Goal: Task Accomplishment & Management: Use online tool/utility

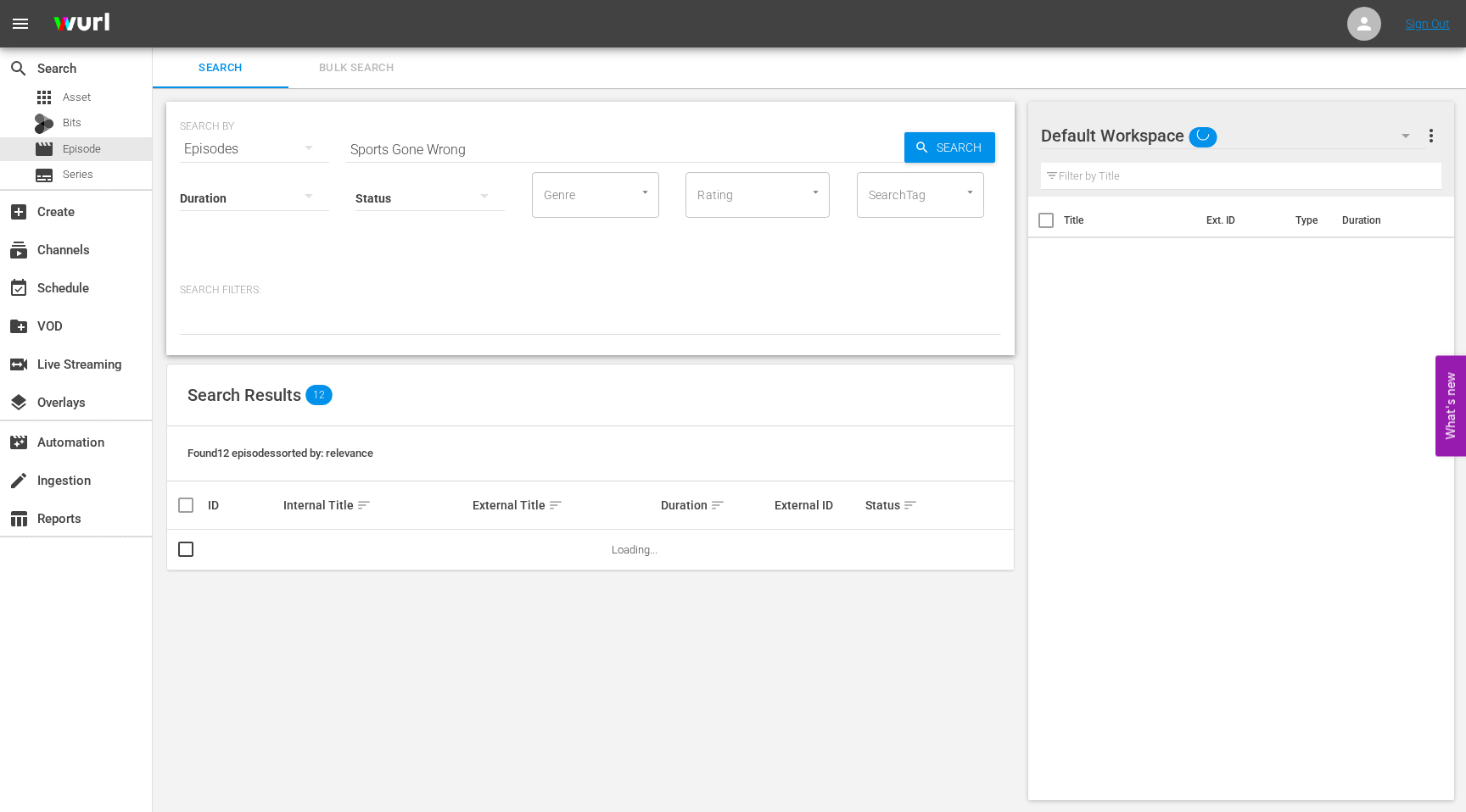
click at [476, 150] on input "Sports Gone Wrong" at bounding box center [625, 149] width 558 height 41
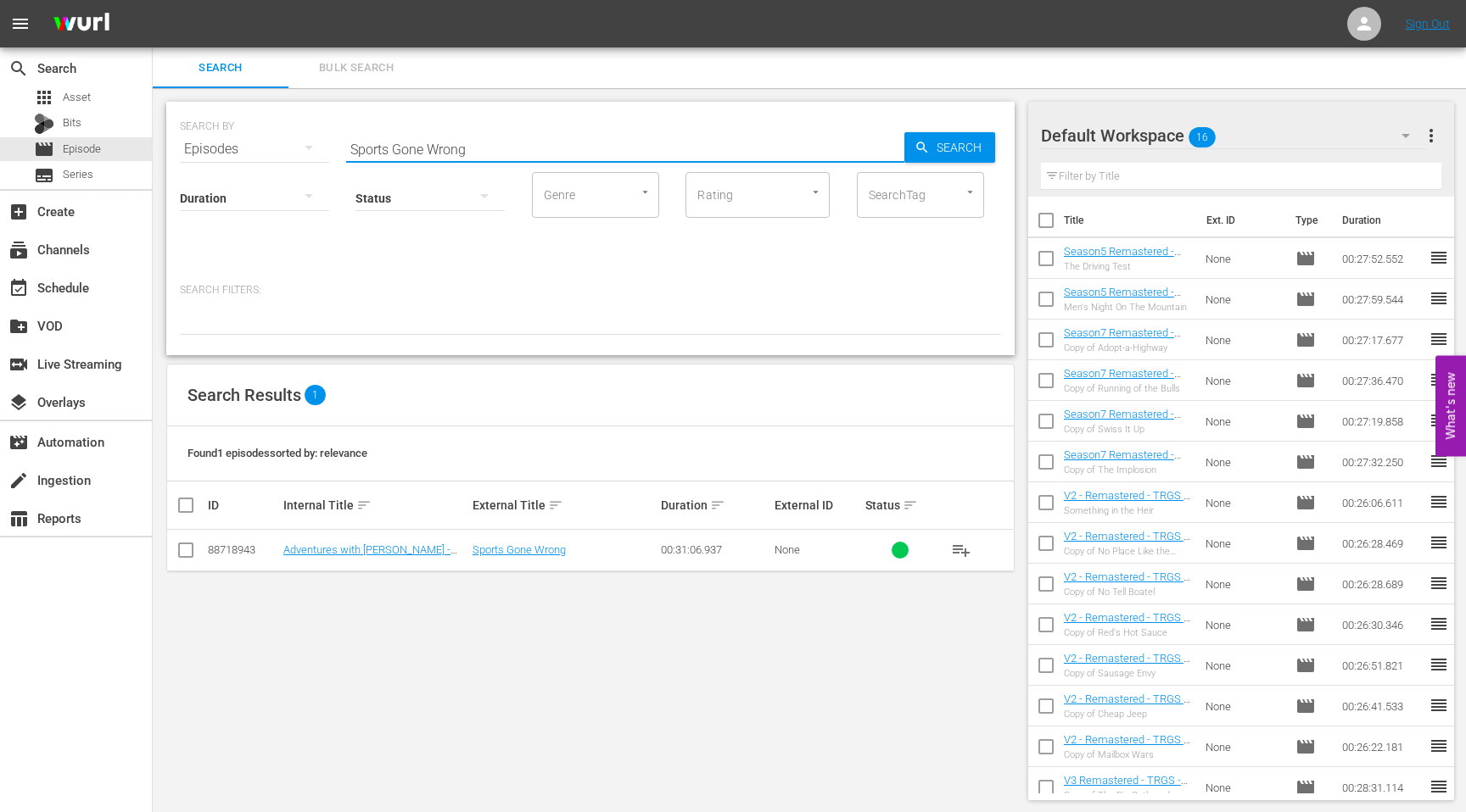
click at [1129, 135] on div at bounding box center [1102, 136] width 122 height 42
click at [1315, 127] on div "Default Workspace 16" at bounding box center [1233, 135] width 385 height 47
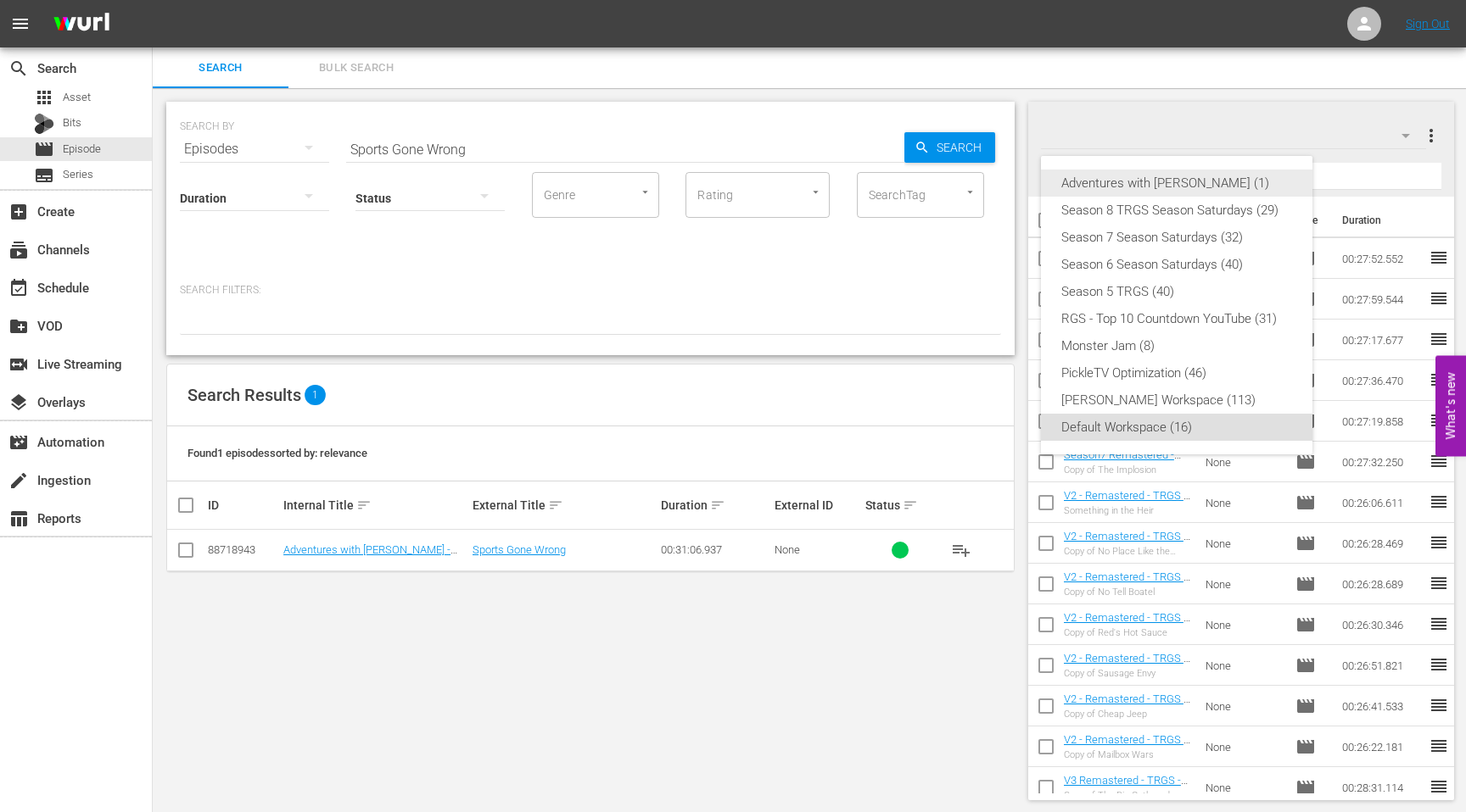
click at [1150, 185] on div "Adventures with [PERSON_NAME] (1)" at bounding box center [1176, 183] width 231 height 27
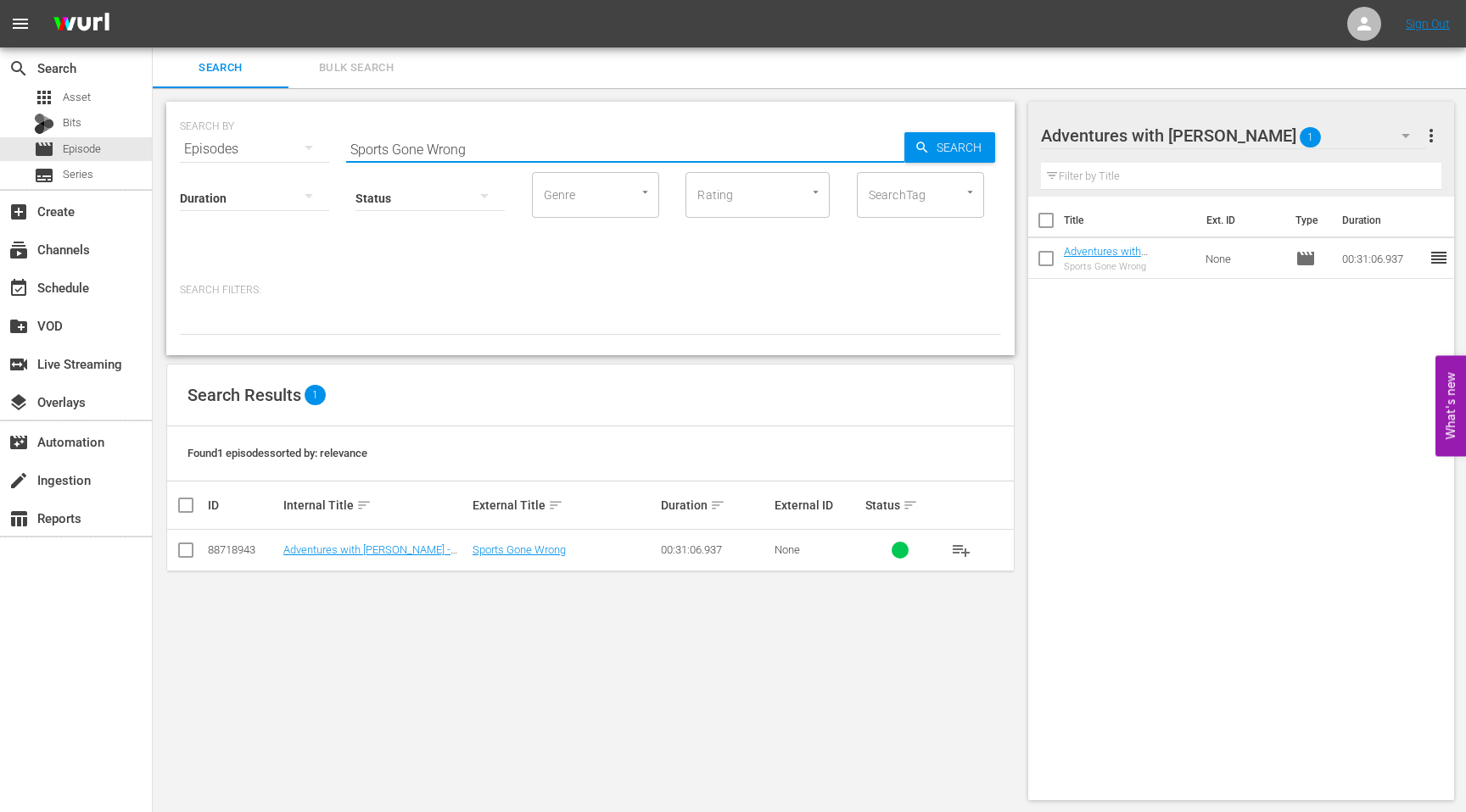
click at [448, 149] on input "Sports Gone Wrong" at bounding box center [625, 149] width 558 height 41
click at [479, 150] on input "Sports Gone Wrong" at bounding box center [625, 149] width 558 height 41
drag, startPoint x: 497, startPoint y: 147, endPoint x: 343, endPoint y: 156, distance: 154.3
click at [343, 156] on div "SEARCH BY Search By Episodes Search ID, Title, Description, Keywords, or Catego…" at bounding box center [590, 138] width 821 height 61
click at [92, 98] on div "apps Asset" at bounding box center [75, 98] width 152 height 24
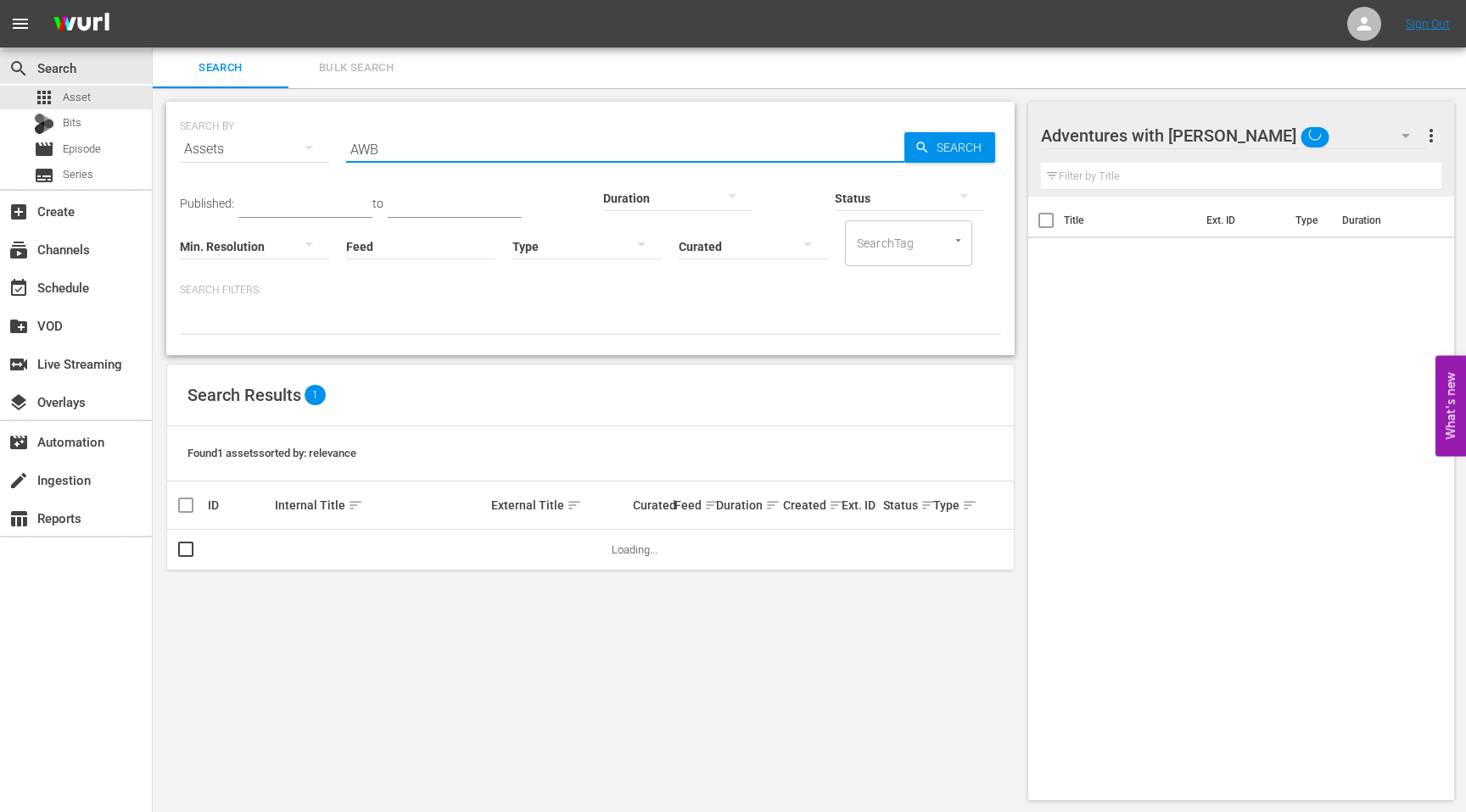
click at [415, 148] on input "AWB" at bounding box center [625, 149] width 558 height 41
drag, startPoint x: 415, startPoint y: 148, endPoint x: 325, endPoint y: 147, distance: 90.0
click at [326, 147] on div "SEARCH BY Search By Assets Search ID, Title, Description, Keywords, or Category…" at bounding box center [590, 138] width 821 height 61
type input "adventures with [PERSON_NAME] 15s"
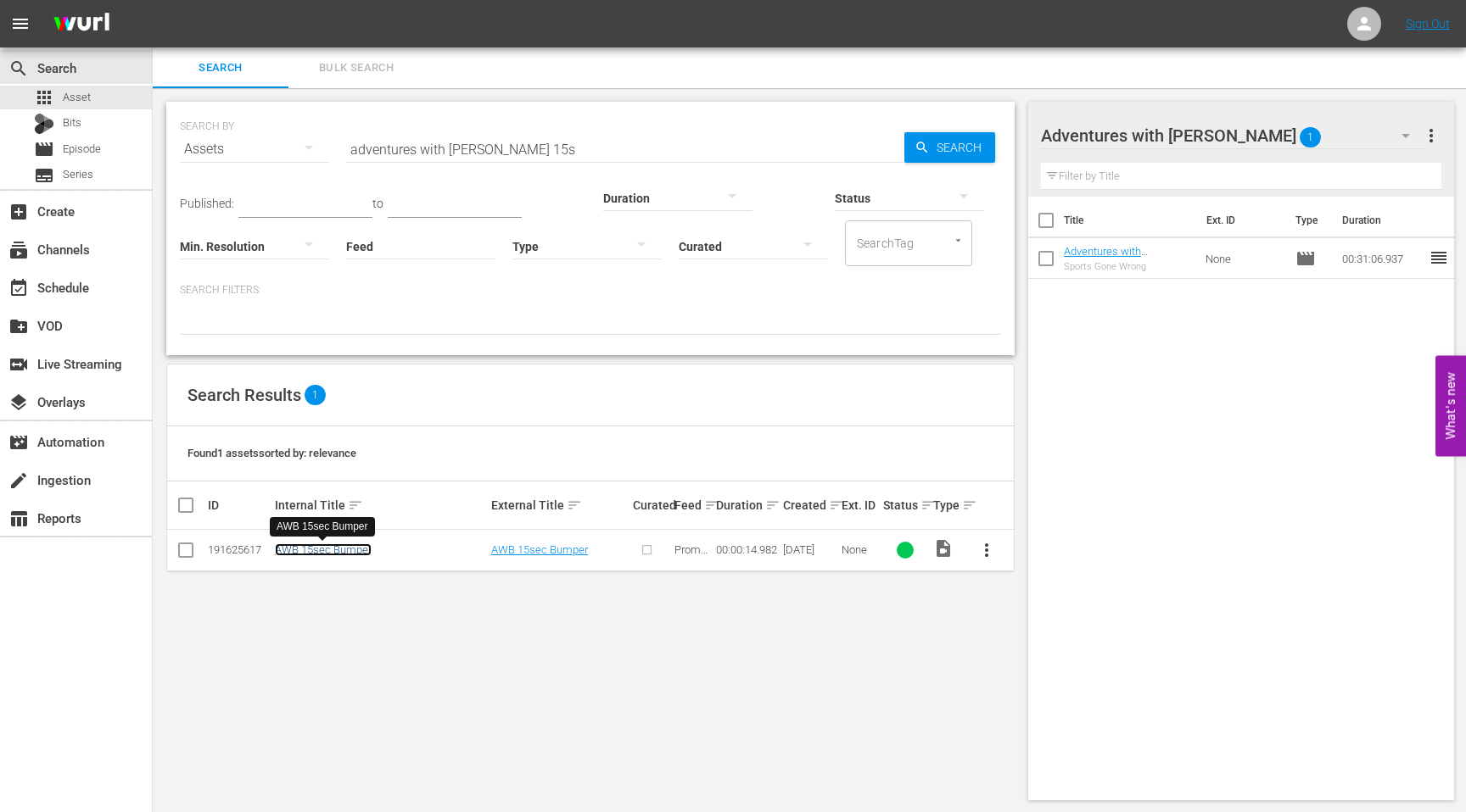
click at [310, 551] on link "AWB 15sec Bumper" at bounding box center [324, 549] width 97 height 13
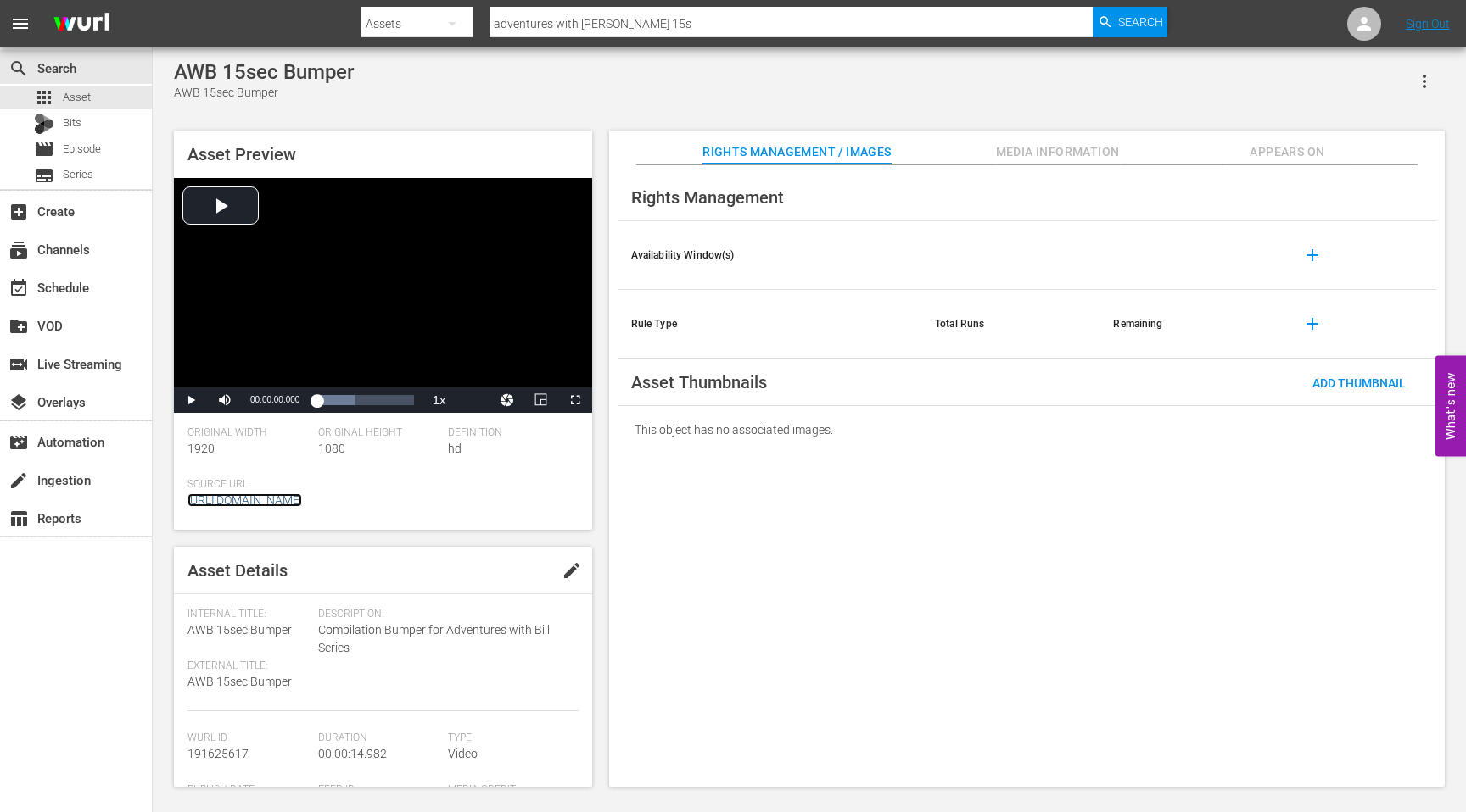
click at [302, 499] on link "[URL][DOMAIN_NAME]" at bounding box center [244, 500] width 115 height 14
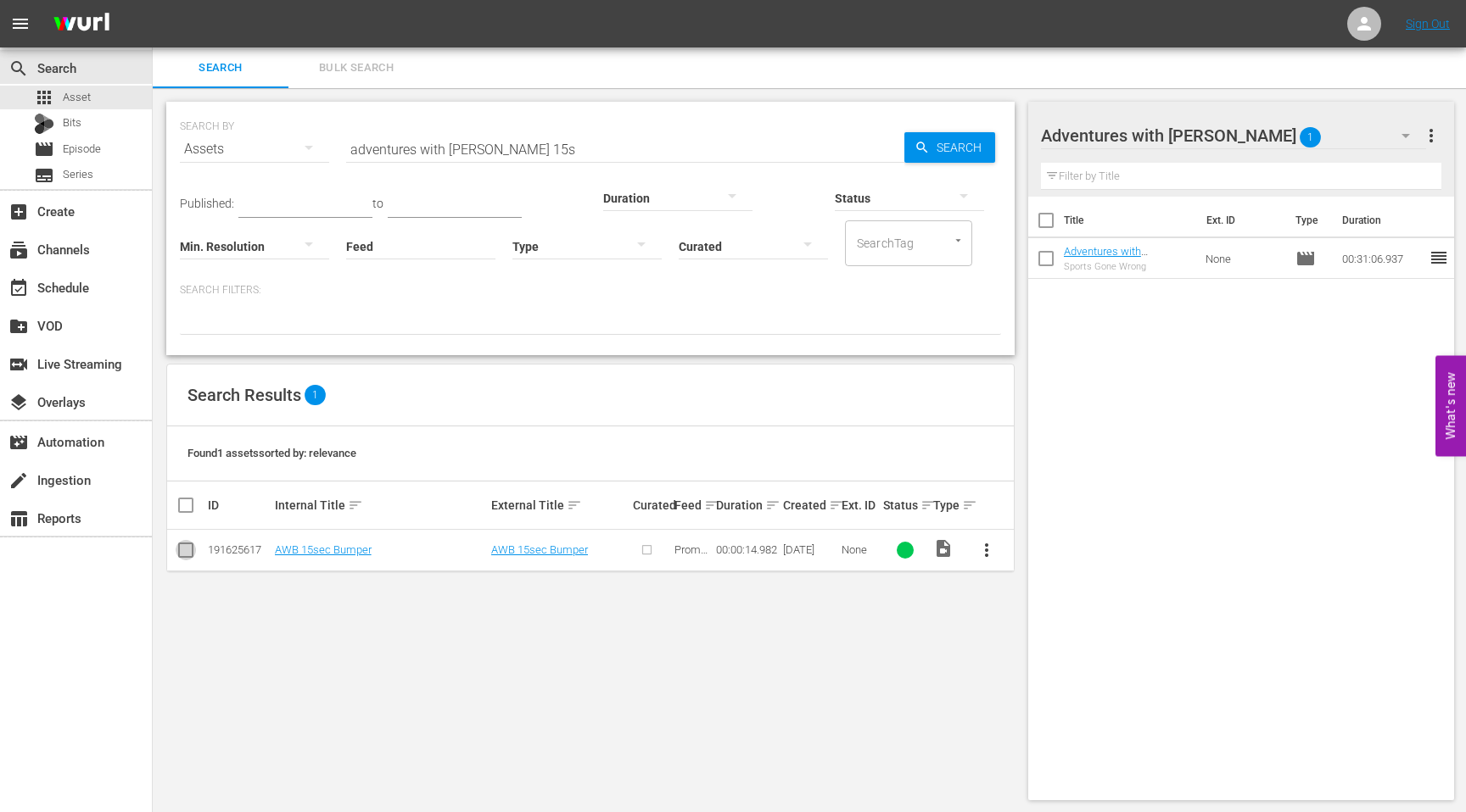
click at [186, 556] on input "checkbox" at bounding box center [185, 553] width 20 height 20
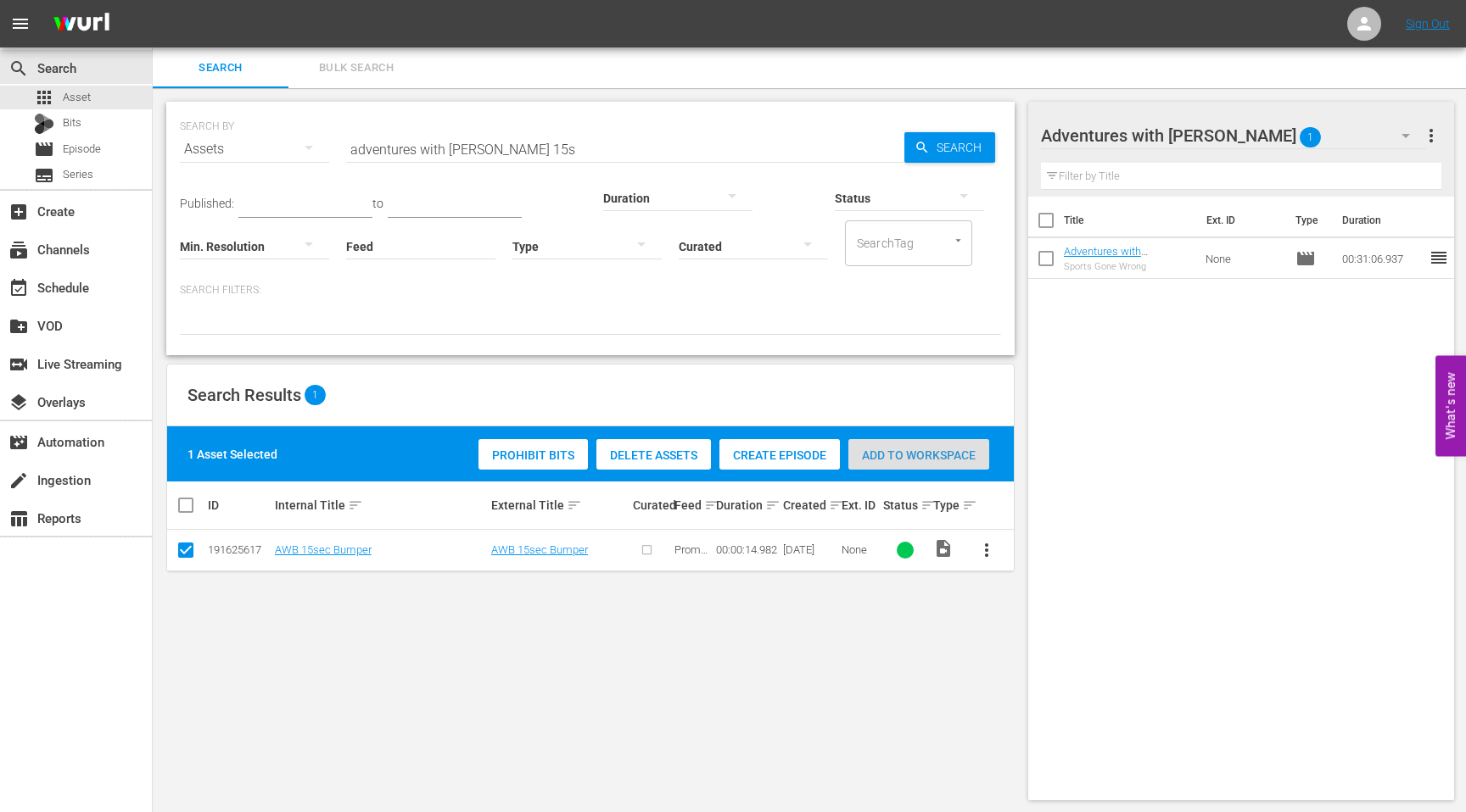
click at [897, 451] on span "Add to Workspace" at bounding box center [918, 456] width 141 height 14
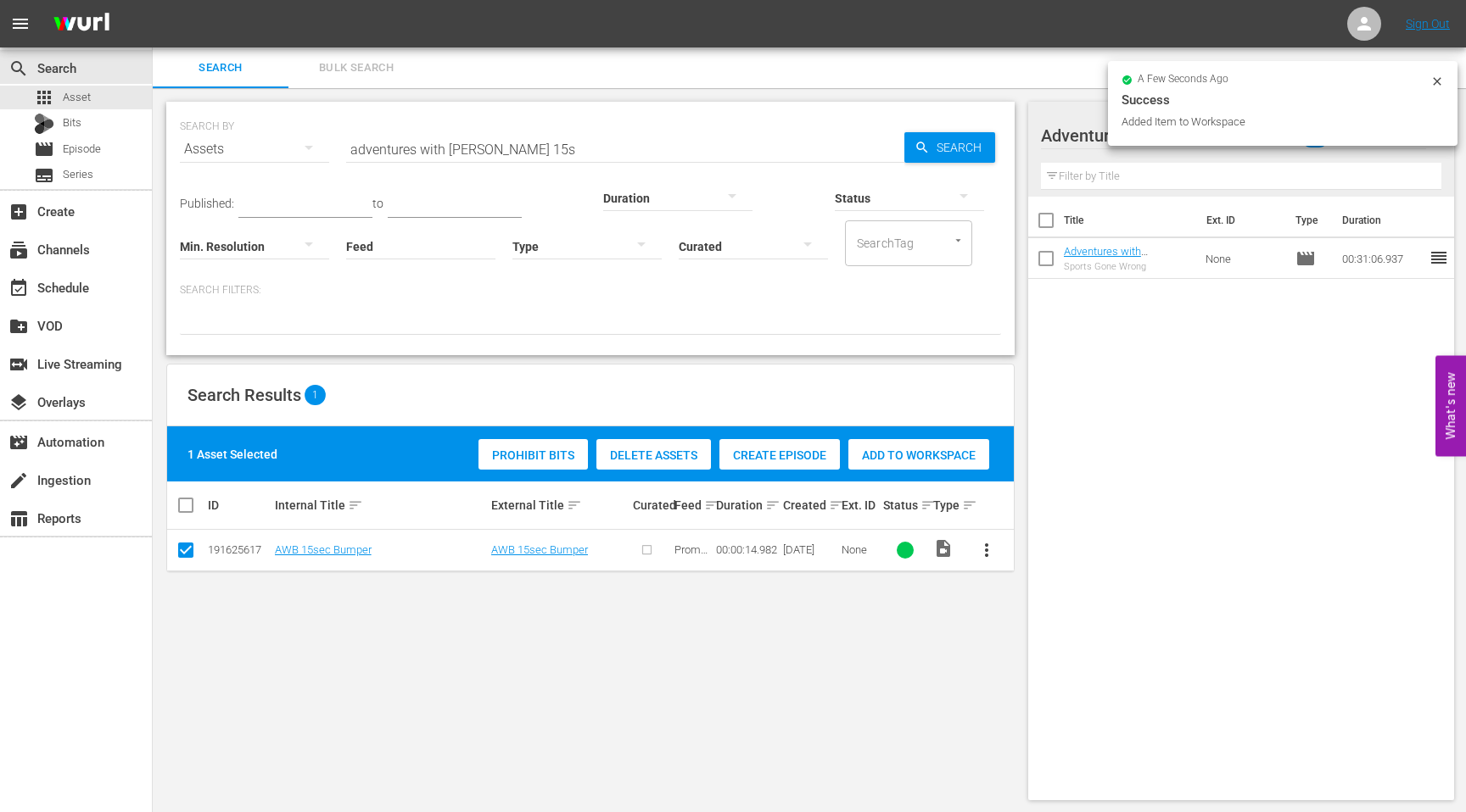
click at [186, 548] on input "checkbox" at bounding box center [185, 553] width 20 height 20
checkbox input "false"
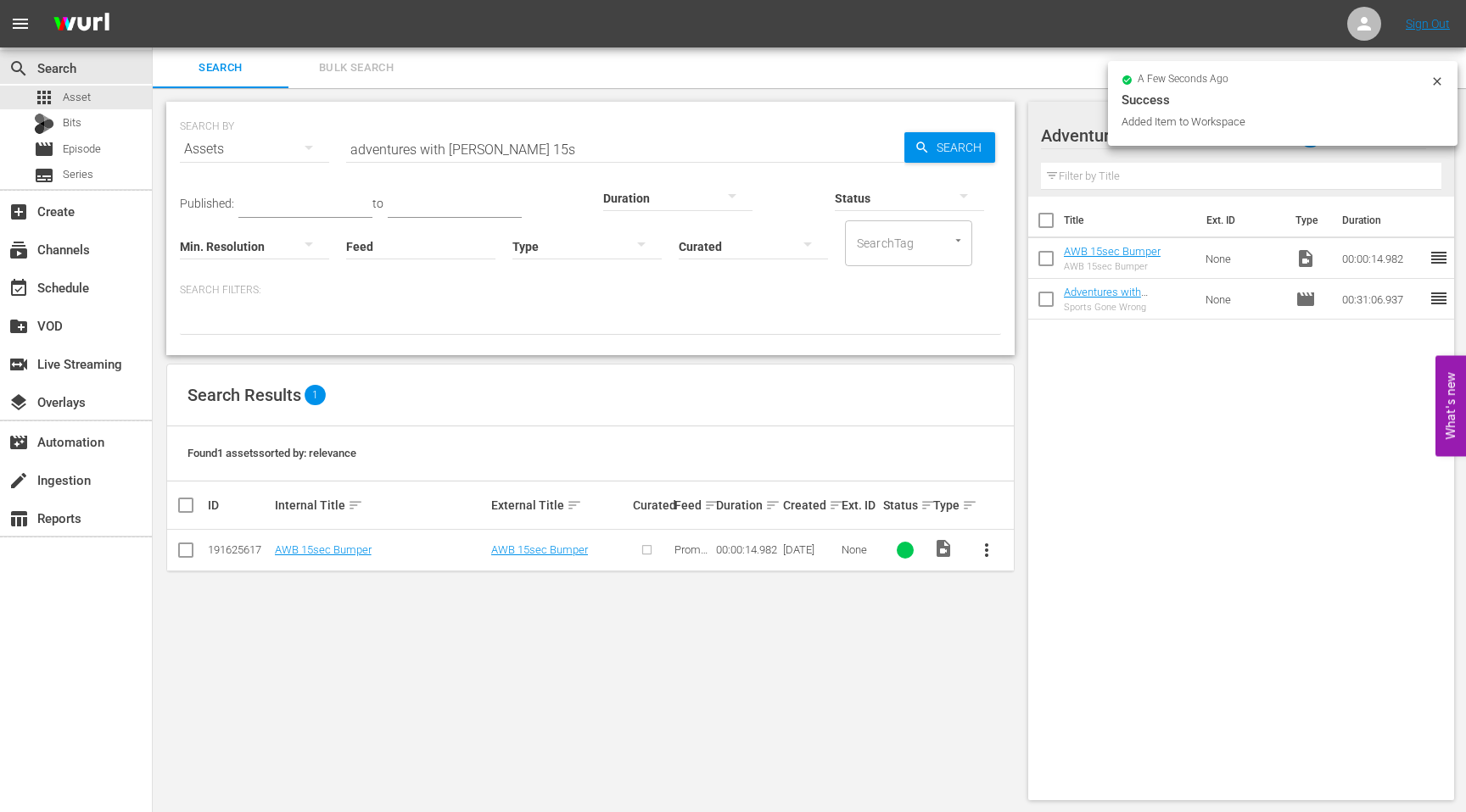
click at [495, 155] on input "adventures with [PERSON_NAME] 15s" at bounding box center [625, 149] width 558 height 41
drag, startPoint x: 505, startPoint y: 155, endPoint x: 321, endPoint y: 153, distance: 184.0
click at [321, 153] on div "SEARCH BY Search By Assets Search ID, Title, Description, Keywords, or Category…" at bounding box center [590, 138] width 821 height 61
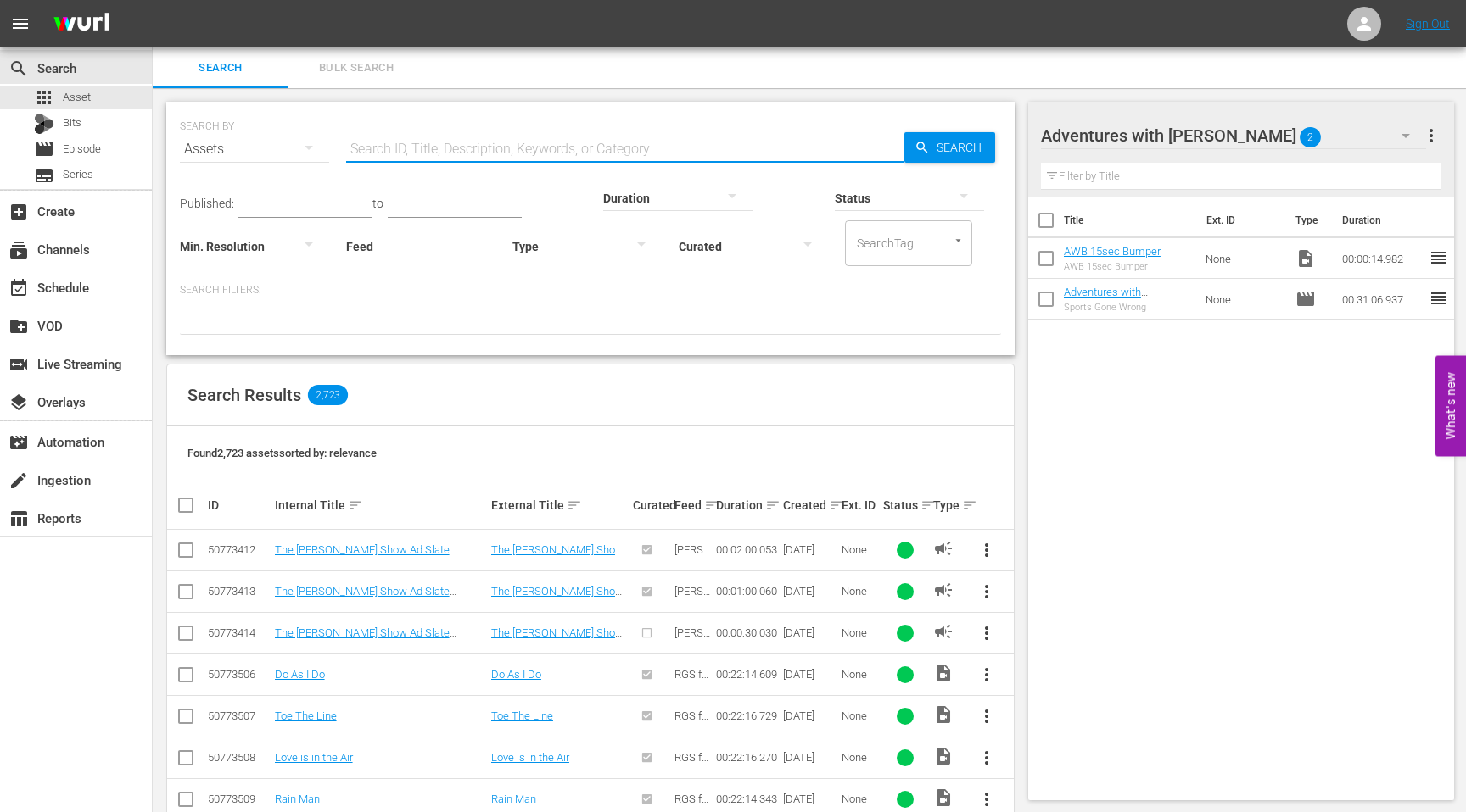
click at [402, 151] on input "text" at bounding box center [625, 149] width 558 height 41
paste input "Be Right Back_Out_AWB_v2"
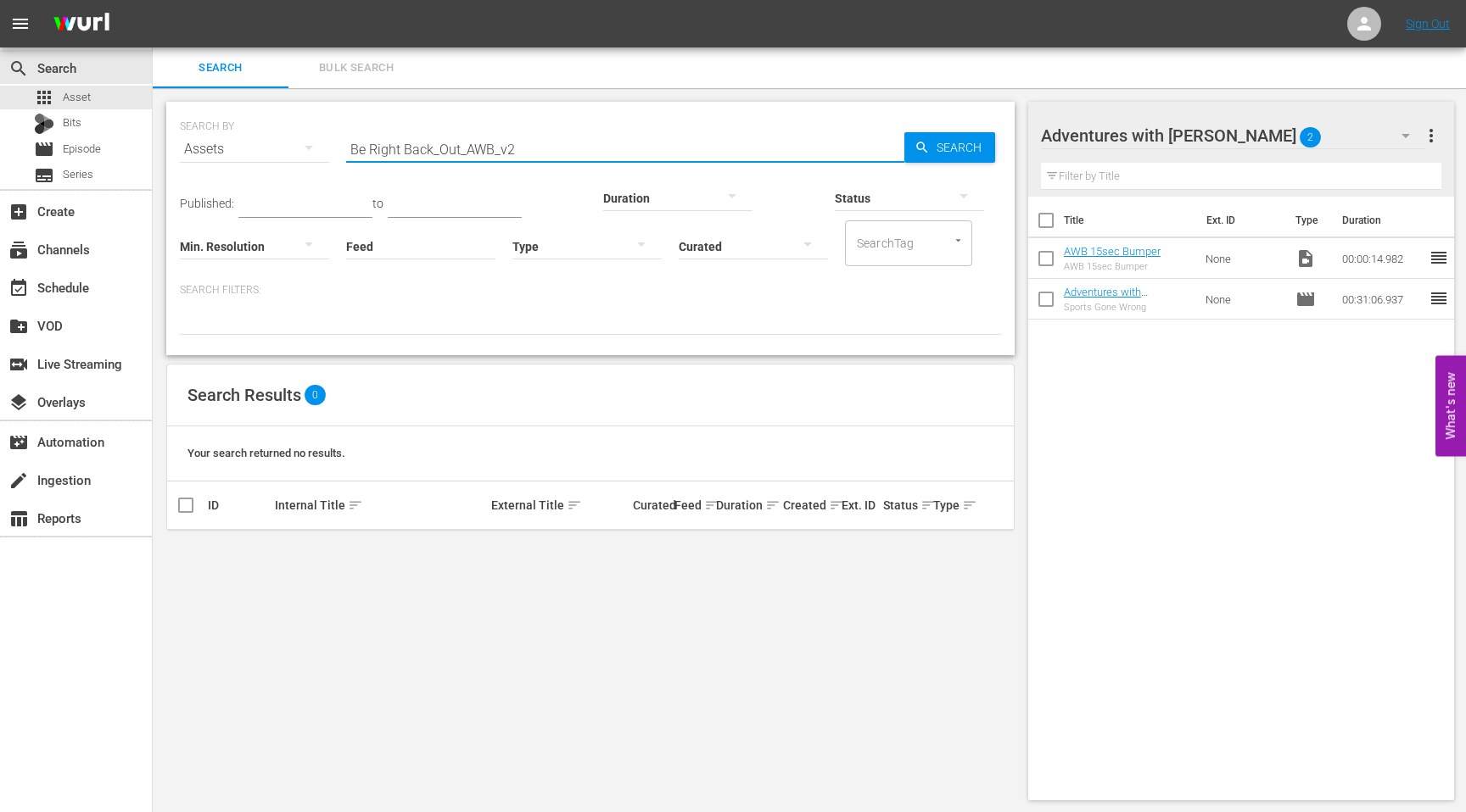
drag, startPoint x: 529, startPoint y: 153, endPoint x: 508, endPoint y: 153, distance: 21.0
click at [508, 153] on input "Be Right Back_Out_AWB_v2" at bounding box center [625, 149] width 558 height 41
click at [537, 150] on input "Be Right Back_Out_AWB_v2" at bounding box center [625, 149] width 558 height 41
click at [520, 154] on input "Be Right Back_Out_AWB_v2" at bounding box center [625, 149] width 558 height 41
drag, startPoint x: 520, startPoint y: 154, endPoint x: 366, endPoint y: 153, distance: 154.0
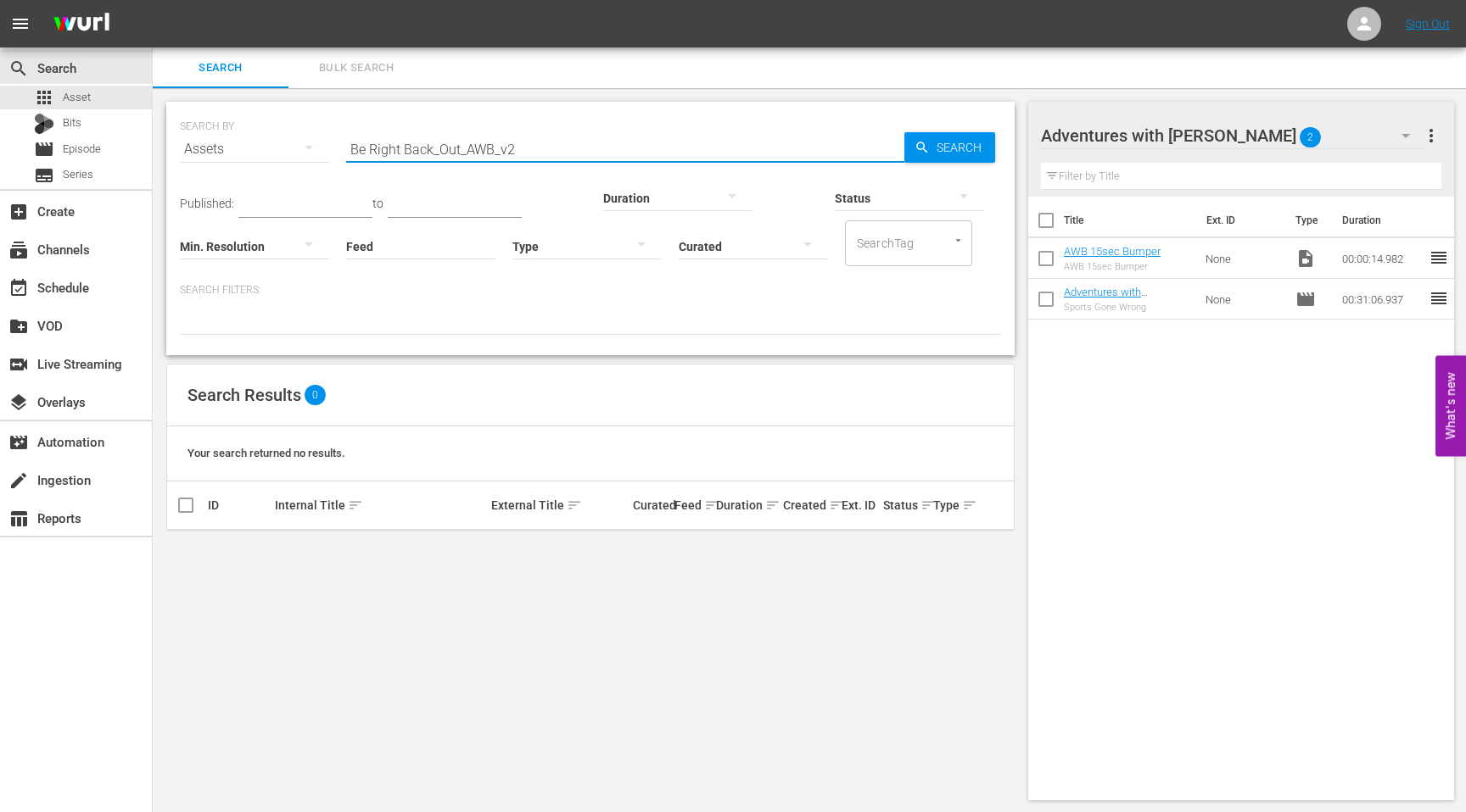
click at [366, 153] on input "Be Right Back_Out_AWB_v2" at bounding box center [625, 149] width 558 height 41
paste input "Welcome Back_In"
type input "BeWelcome Back_In_AWB"
paste input "Welcome Back_In_AWB_v2"
type input "Welcome Back_In_AWB_v2"
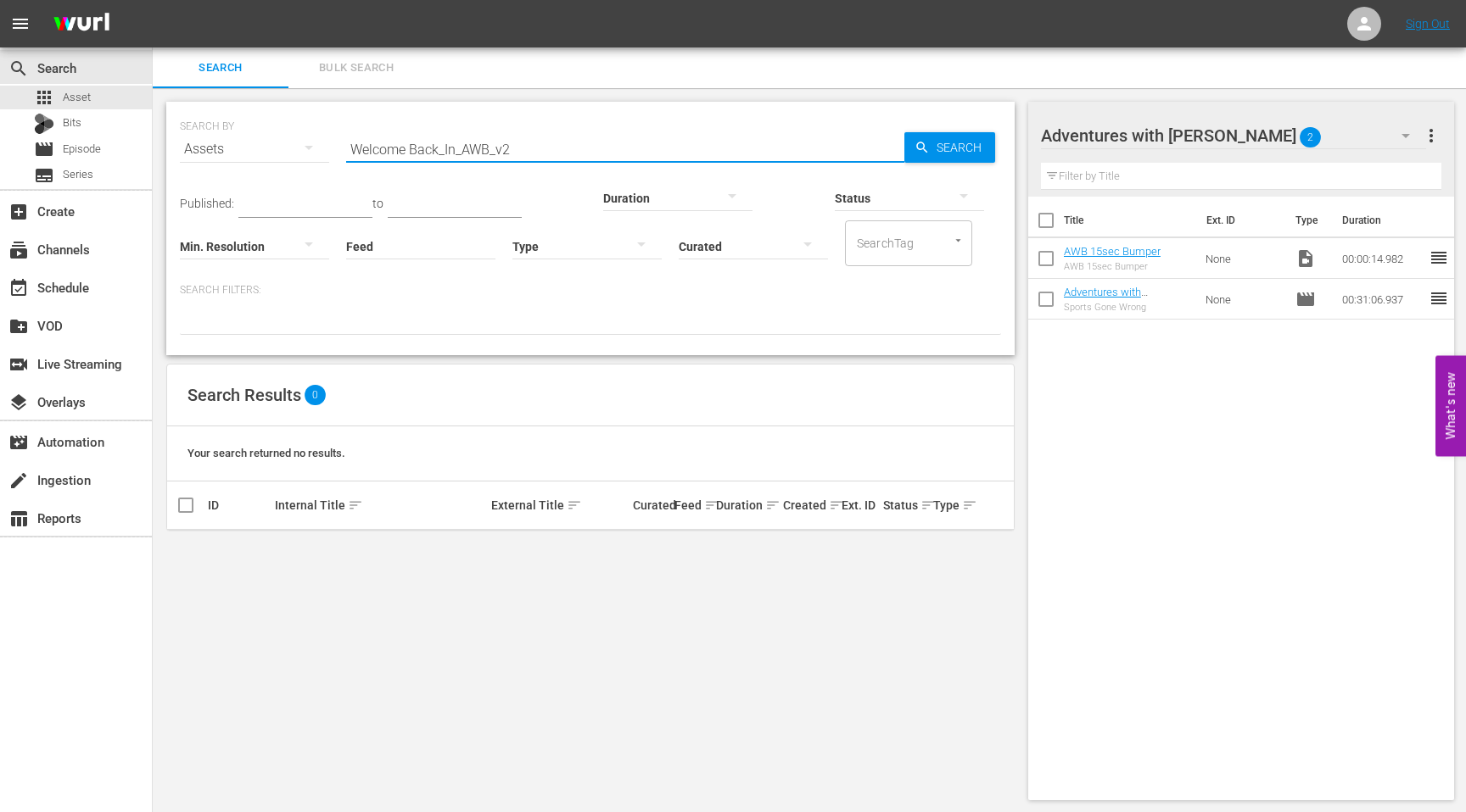
drag, startPoint x: 523, startPoint y: 151, endPoint x: 265, endPoint y: 151, distance: 258.0
click at [265, 151] on div "SEARCH BY Search By Assets Search ID, Title, Description, Keywords, or Category…" at bounding box center [590, 138] width 821 height 61
paste input "Stay Tuned_Out_AWB_v2"
type input "Stay Tuned_Out_AWB_v2"
click at [501, 157] on input "Stay Tuned_Out_AWB_v2" at bounding box center [625, 149] width 558 height 41
